Goal: Task Accomplishment & Management: Manage account settings

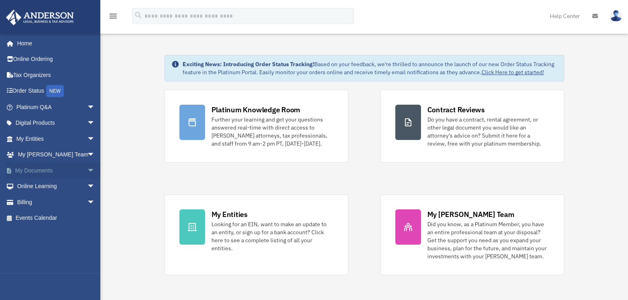
click at [37, 170] on link "My Documents arrow_drop_down" at bounding box center [56, 170] width 101 height 16
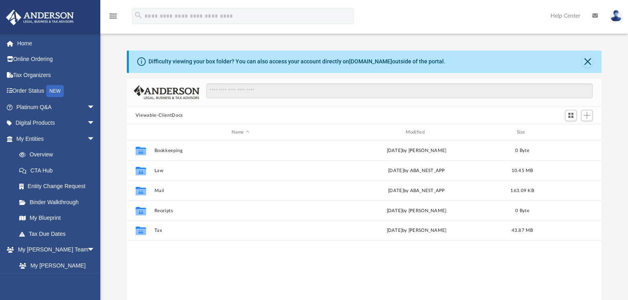
scroll to position [175, 468]
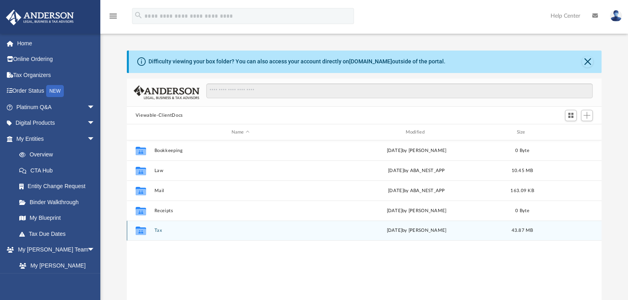
click at [162, 230] on button "Tax" at bounding box center [240, 230] width 172 height 5
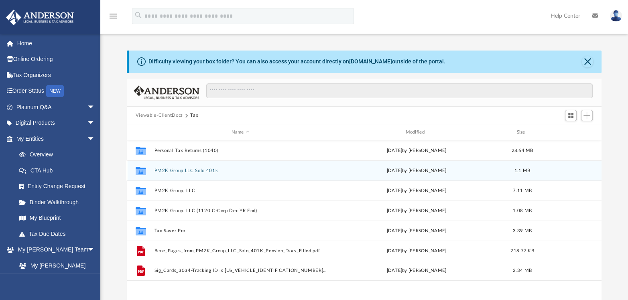
click at [192, 171] on button "PM2K Group LLC Solo 401k" at bounding box center [240, 170] width 172 height 5
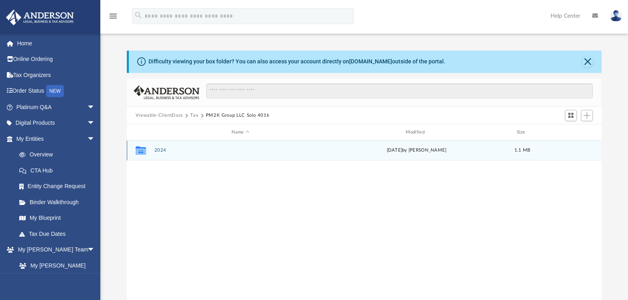
click at [162, 151] on button "2024" at bounding box center [240, 150] width 172 height 5
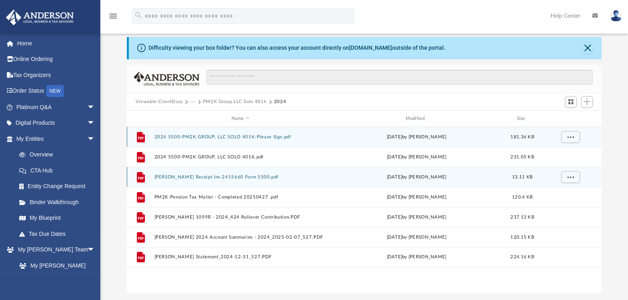
scroll to position [45, 0]
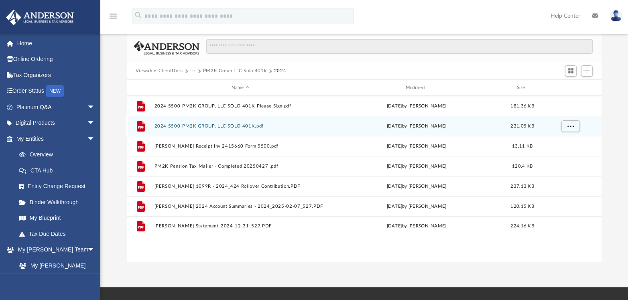
click at [233, 125] on button "2024 5500-PM2K GROUP, LLC SOLO 401K.pdf" at bounding box center [240, 126] width 172 height 5
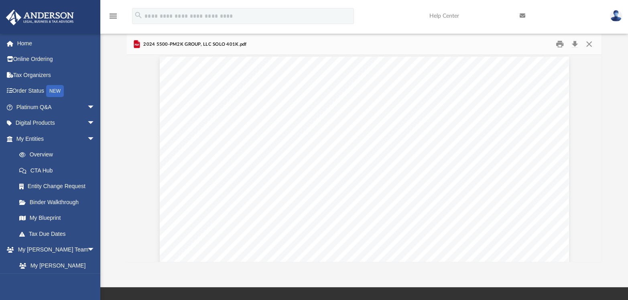
scroll to position [2488, 0]
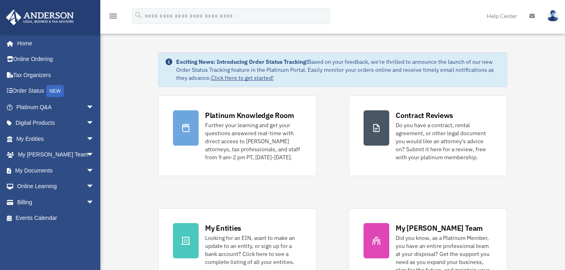
scroll to position [1, 0]
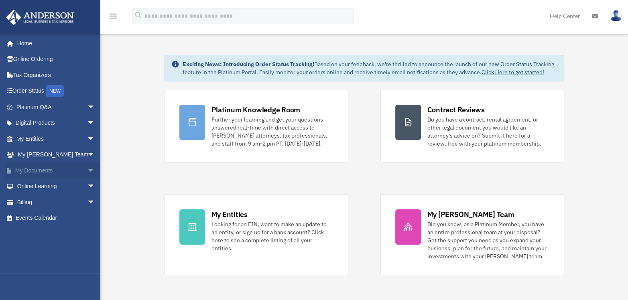
click at [67, 170] on link "My Documents arrow_drop_down" at bounding box center [56, 170] width 101 height 16
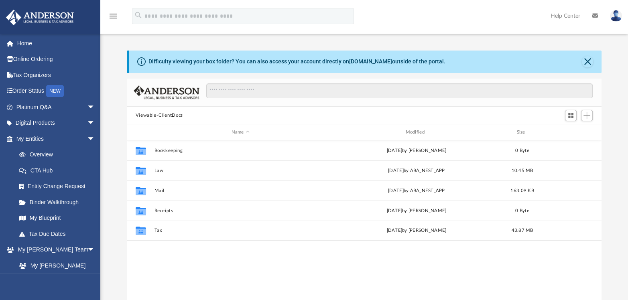
scroll to position [175, 468]
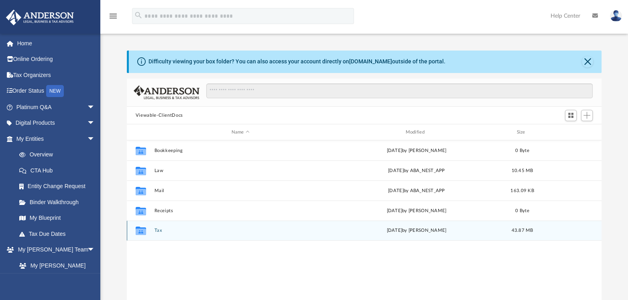
click at [159, 230] on button "Tax" at bounding box center [240, 230] width 172 height 5
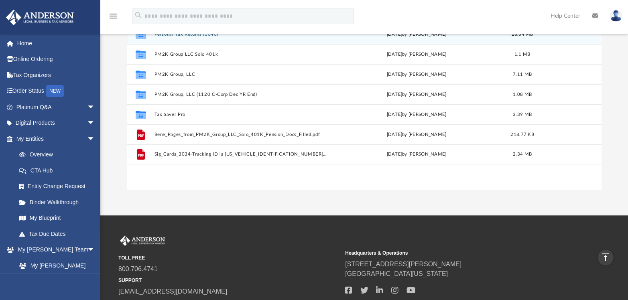
scroll to position [45, 0]
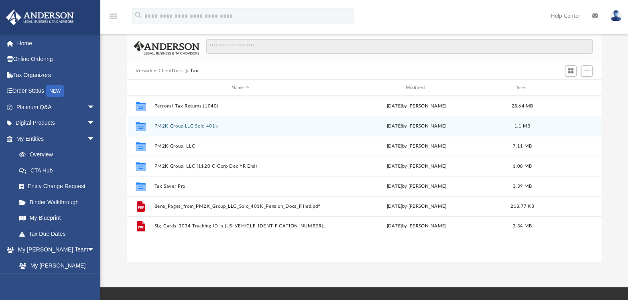
click at [190, 124] on button "PM2K Group LLC Solo 401k" at bounding box center [240, 126] width 172 height 5
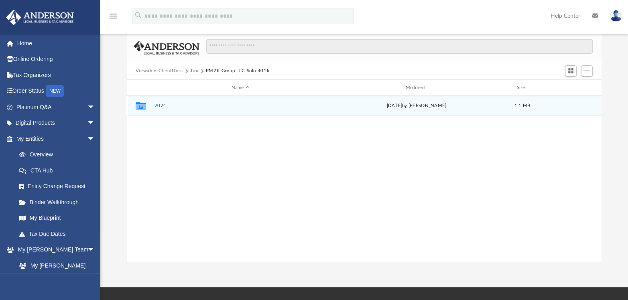
click at [158, 105] on button "2024" at bounding box center [240, 105] width 172 height 5
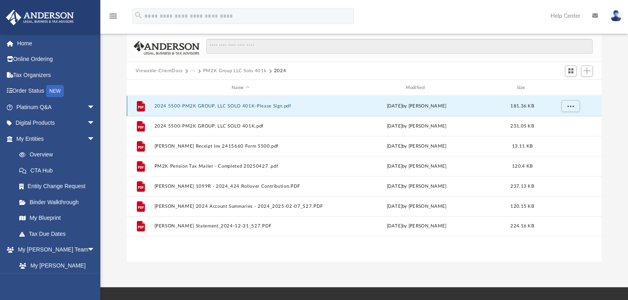
click at [257, 103] on button "2024 5500-PM2K GROUP, LLC SOLO 401K-Please Sign.pdf" at bounding box center [240, 105] width 172 height 5
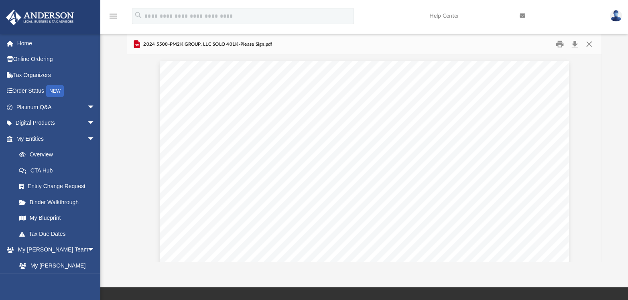
scroll to position [0, 0]
click at [557, 45] on button "Print" at bounding box center [559, 44] width 16 height 12
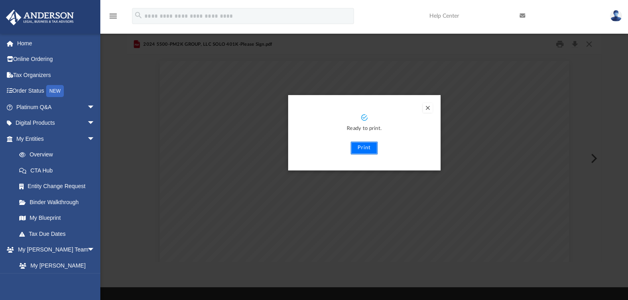
click at [364, 149] on button "Print" at bounding box center [363, 148] width 27 height 13
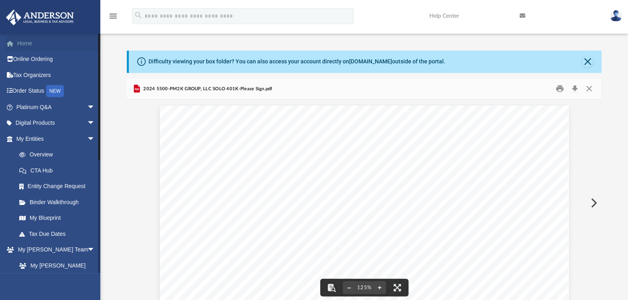
click at [33, 40] on link "Home" at bounding box center [56, 43] width 101 height 16
click at [31, 43] on link "Home" at bounding box center [56, 43] width 101 height 16
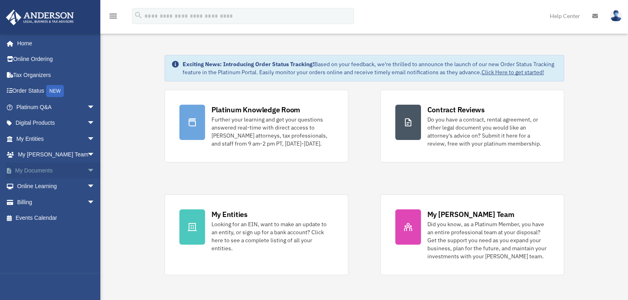
click at [42, 168] on link "My Documents arrow_drop_down" at bounding box center [56, 170] width 101 height 16
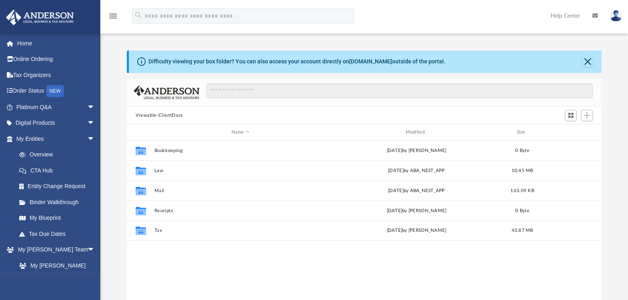
scroll to position [175, 468]
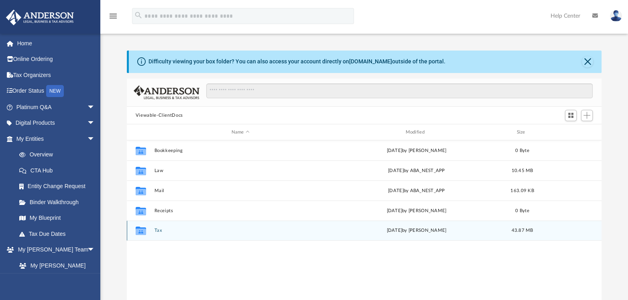
click at [152, 231] on div "Collaborated Folder Tax [DATE] by [PERSON_NAME] 43.87 MB" at bounding box center [364, 231] width 474 height 20
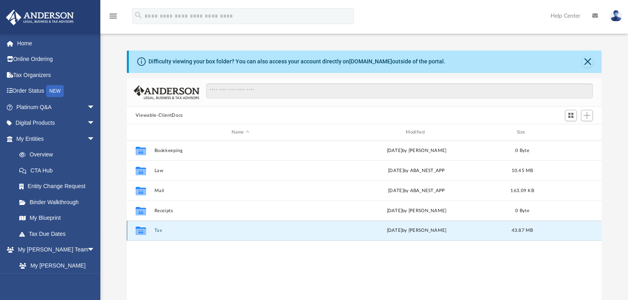
click at [159, 232] on button "Tax" at bounding box center [240, 230] width 172 height 5
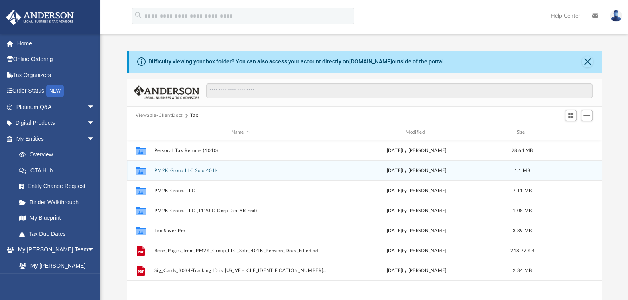
click at [190, 171] on button "PM2K Group LLC Solo 401k" at bounding box center [240, 170] width 172 height 5
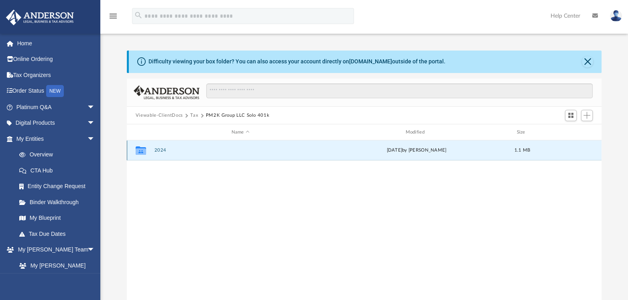
click at [159, 148] on button "2024" at bounding box center [240, 150] width 172 height 5
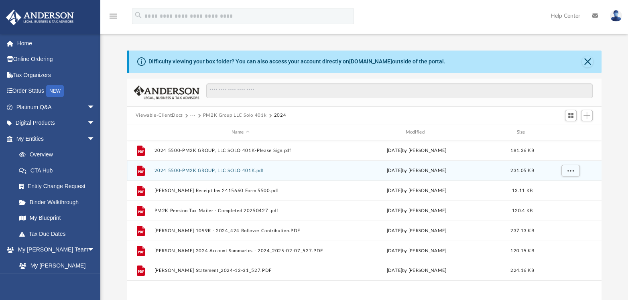
click at [232, 170] on button "2024 5500-PM2K GROUP, LLC SOLO 401K.pdf" at bounding box center [240, 170] width 172 height 5
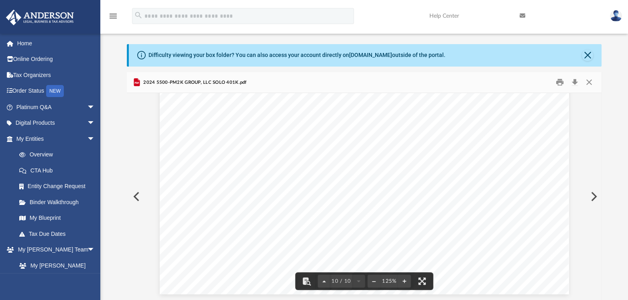
scroll to position [5206, 0]
click at [585, 56] on button "Close" at bounding box center [586, 55] width 11 height 11
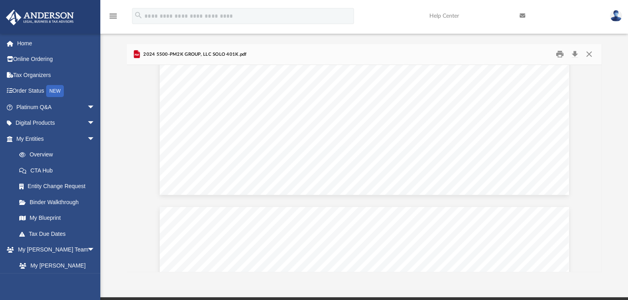
scroll to position [2889, 0]
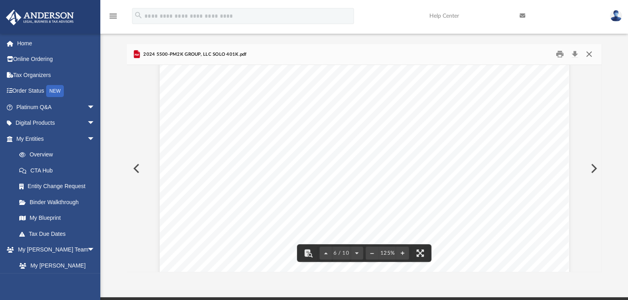
click at [589, 55] on button "Close" at bounding box center [588, 54] width 14 height 12
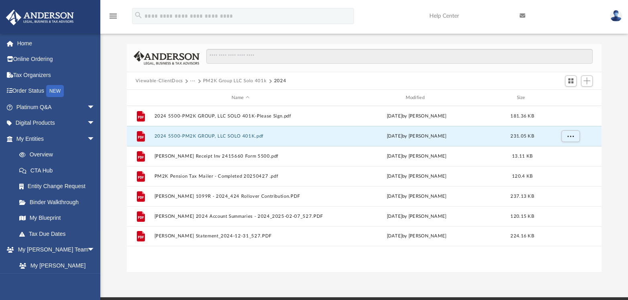
click at [229, 79] on button "PM2K Group LLC Solo 401k" at bounding box center [235, 80] width 64 height 7
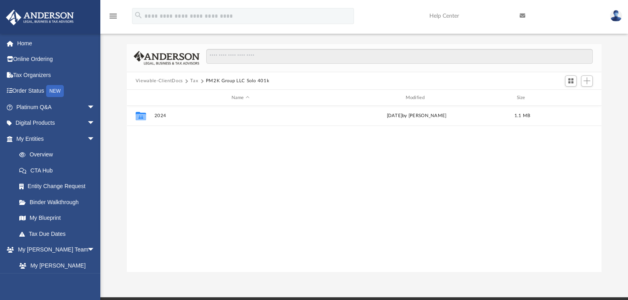
click at [190, 80] on button "Tax" at bounding box center [194, 80] width 8 height 7
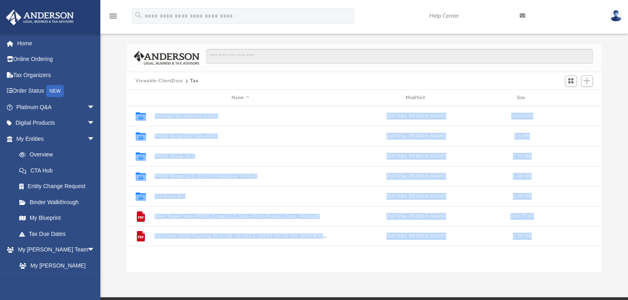
scroll to position [147, 0]
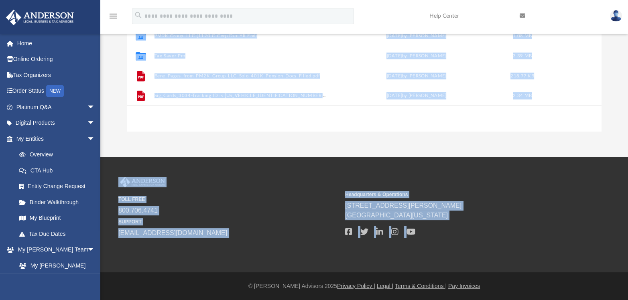
drag, startPoint x: 196, startPoint y: 247, endPoint x: 0, endPoint y: 317, distance: 207.9
click at [0, 300] on html "X Get a chance to win 6 months of Platinum for free just by filling out this su…" at bounding box center [314, 76] width 628 height 447
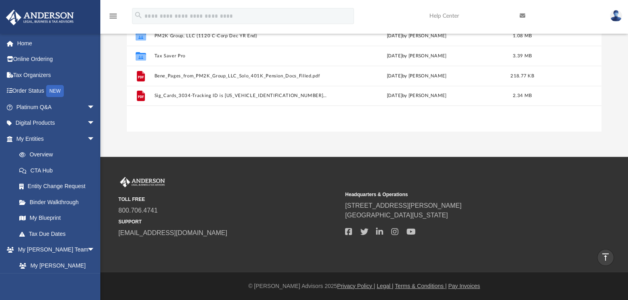
click at [287, 122] on div "Collaborated Folder Personal Tax Returns (1040) [DATE] by [PERSON_NAME] 28.64 M…" at bounding box center [364, 49] width 474 height 166
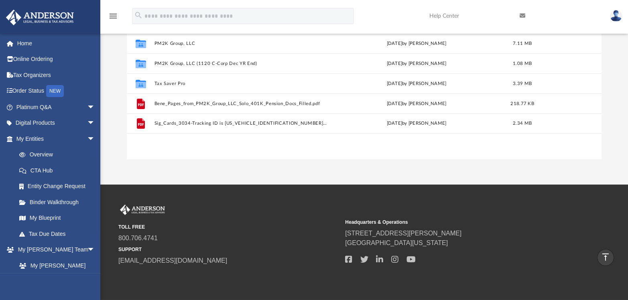
scroll to position [0, 0]
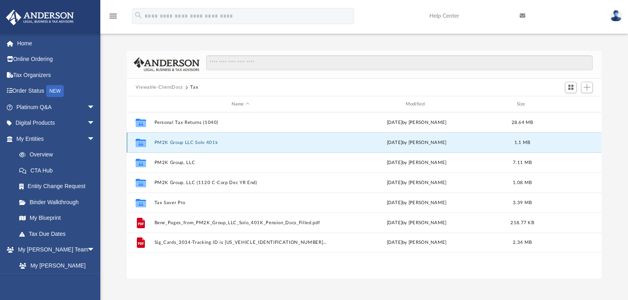
click at [181, 140] on button "PM2K Group LLC Solo 401k" at bounding box center [240, 142] width 172 height 5
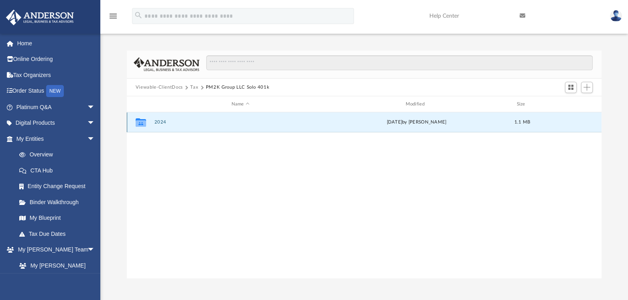
click at [161, 121] on button "2024" at bounding box center [240, 122] width 172 height 5
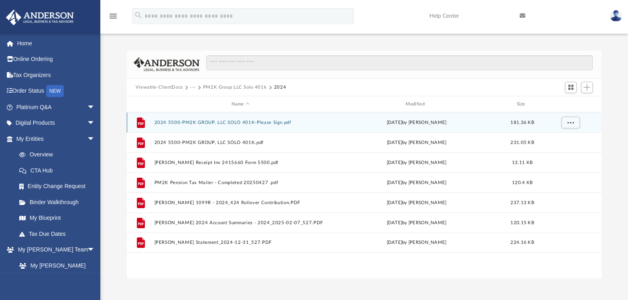
click at [233, 125] on div "File 2024 5500-PM2K GROUP, LLC SOLO 401K-Please Sign.pdf [DATE] by [PERSON_NAME…" at bounding box center [364, 122] width 474 height 20
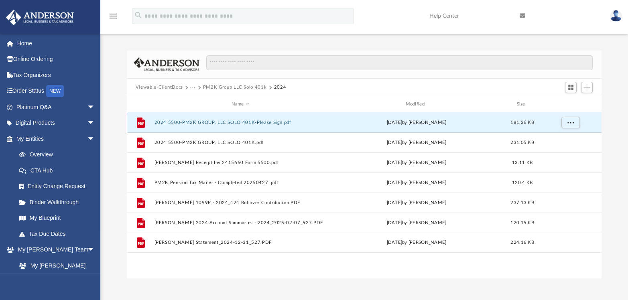
click at [215, 122] on button "2024 5500-PM2K GROUP, LLC SOLO 401K-Please Sign.pdf" at bounding box center [240, 122] width 172 height 5
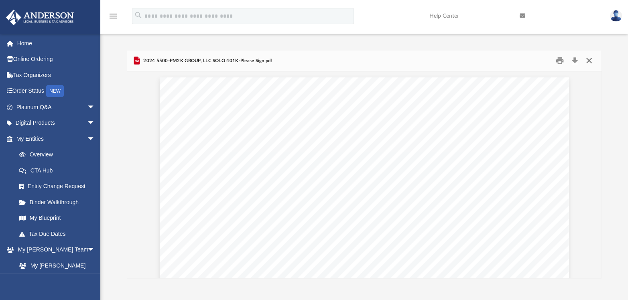
drag, startPoint x: 588, startPoint y: 60, endPoint x: 575, endPoint y: 64, distance: 13.1
click at [588, 60] on button "Close" at bounding box center [588, 61] width 14 height 12
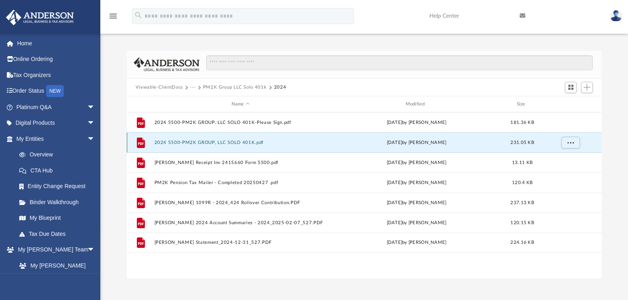
click at [220, 141] on button "2024 5500-PM2K GROUP, LLC SOLO 401K.pdf" at bounding box center [240, 142] width 172 height 5
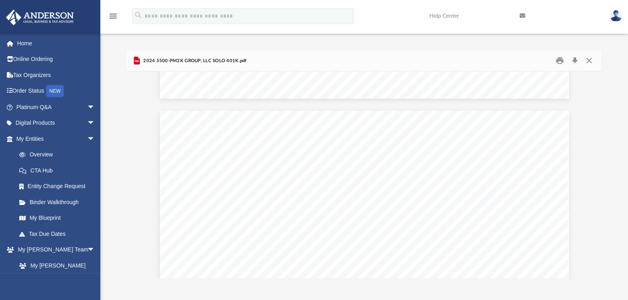
scroll to position [2662, 0]
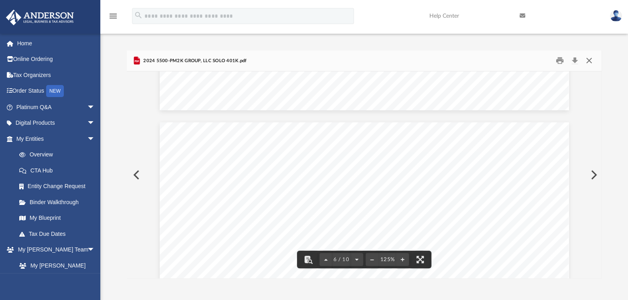
click at [591, 61] on button "Close" at bounding box center [588, 61] width 14 height 12
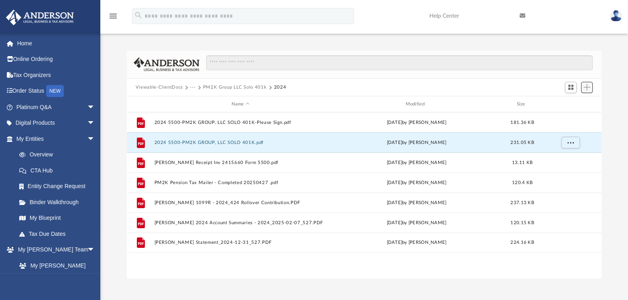
click at [589, 87] on span "Add" at bounding box center [586, 87] width 7 height 7
click at [572, 102] on li "Upload" at bounding box center [576, 103] width 26 height 8
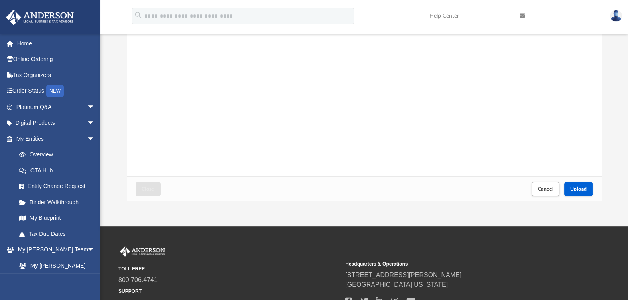
scroll to position [89, 0]
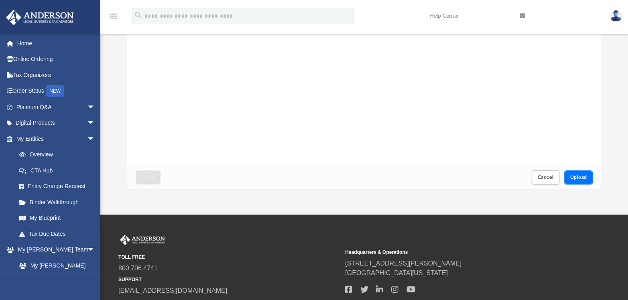
click at [579, 175] on span "Upload" at bounding box center [578, 177] width 17 height 5
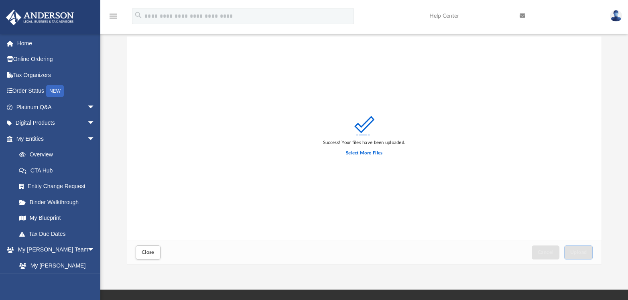
scroll to position [45, 0]
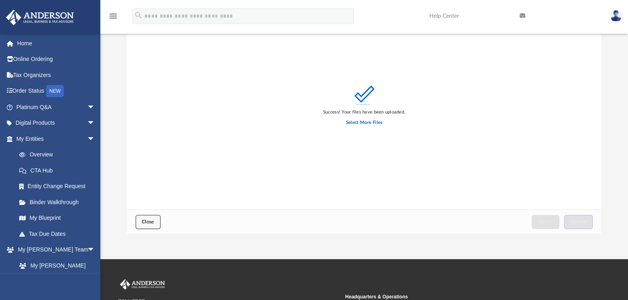
drag, startPoint x: 148, startPoint y: 223, endPoint x: 154, endPoint y: 222, distance: 5.7
click at [149, 222] on span "Close" at bounding box center [148, 221] width 13 height 5
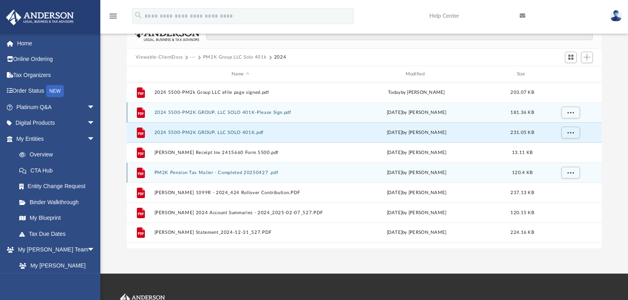
scroll to position [0, 0]
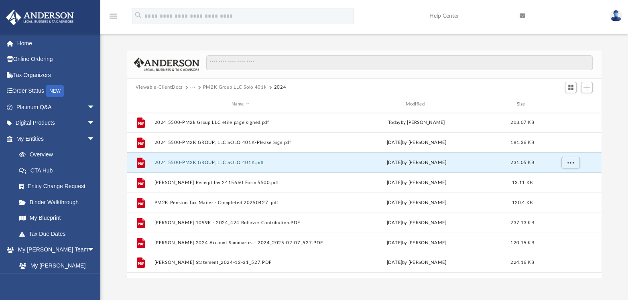
click at [615, 14] on img at bounding box center [615, 16] width 12 height 12
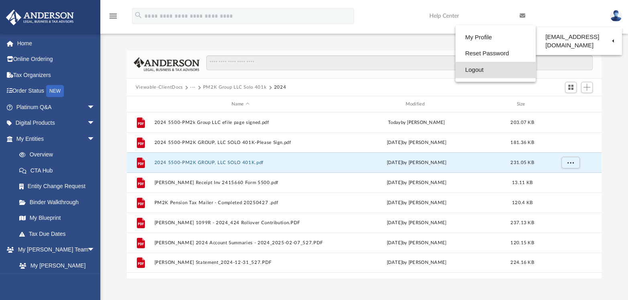
click at [481, 71] on link "Logout" at bounding box center [495, 70] width 80 height 16
